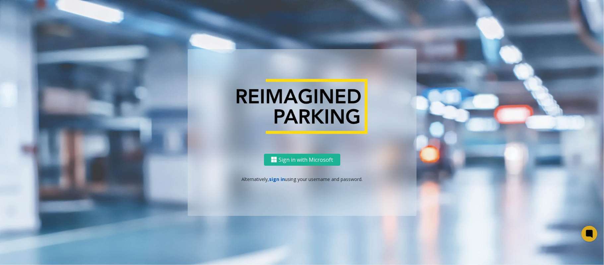
click at [278, 177] on link "sign in" at bounding box center [277, 179] width 16 height 6
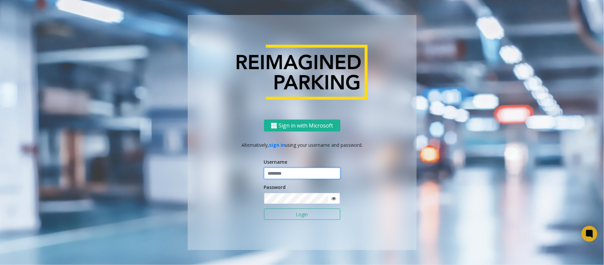
click at [284, 171] on input "text" at bounding box center [302, 173] width 76 height 11
type input "*******"
click at [264, 208] on button "Login" at bounding box center [302, 213] width 76 height 11
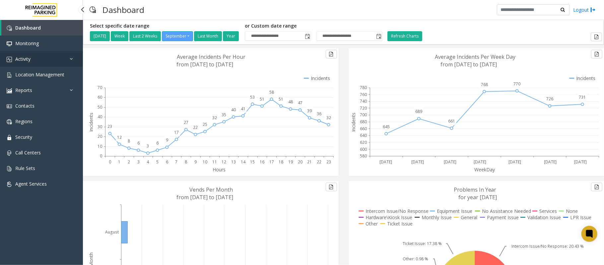
click at [35, 55] on link "Activity" at bounding box center [41, 59] width 83 height 16
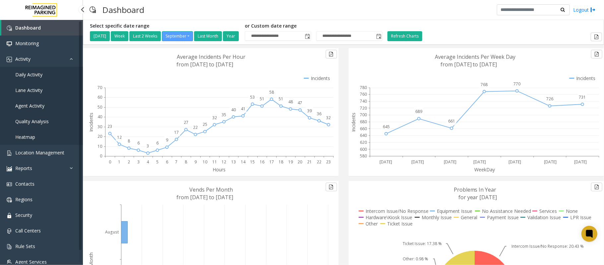
click at [36, 75] on span "Daily Activity" at bounding box center [28, 74] width 27 height 6
